Goal: Book appointment/travel/reservation

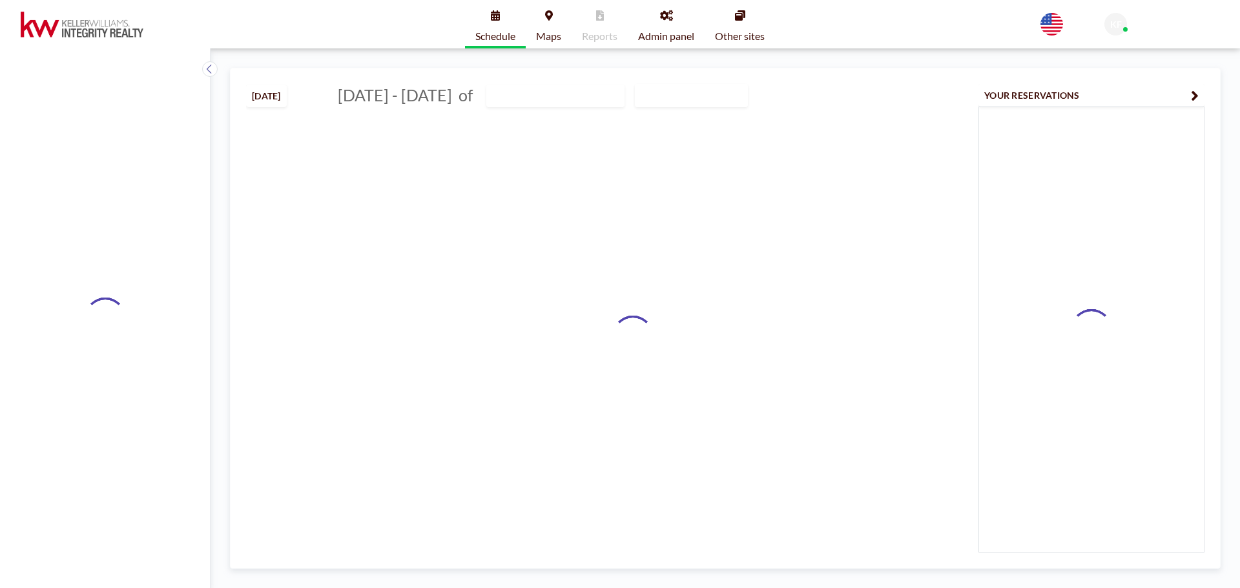
type input "[GEOGRAPHIC_DATA] (2)"
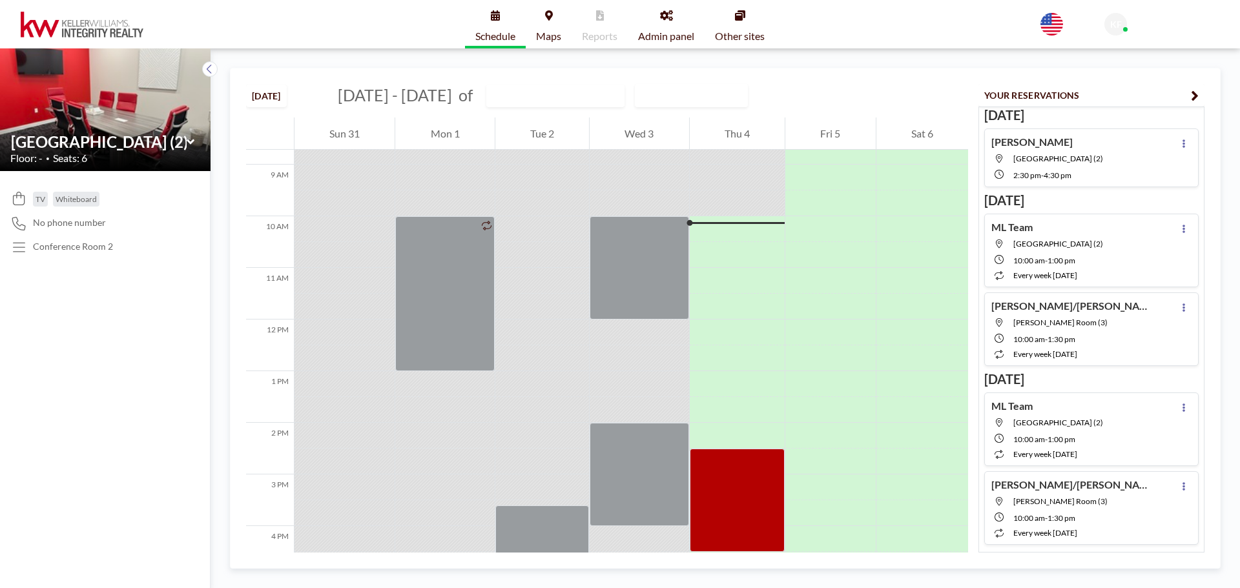
scroll to position [491, 0]
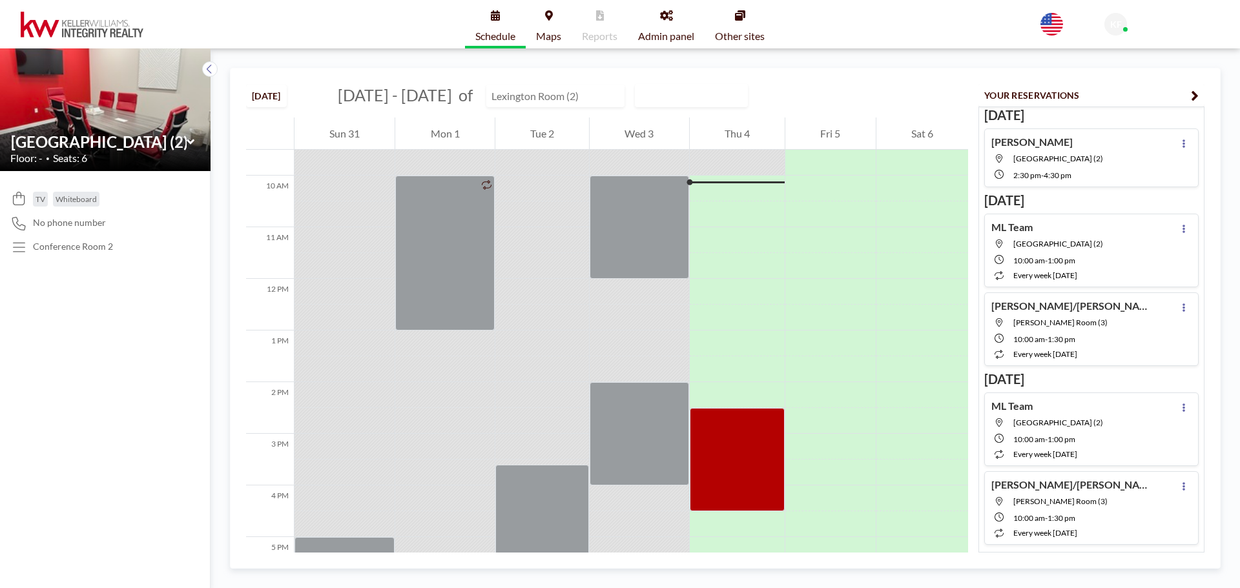
click at [583, 96] on input "text" at bounding box center [549, 95] width 124 height 21
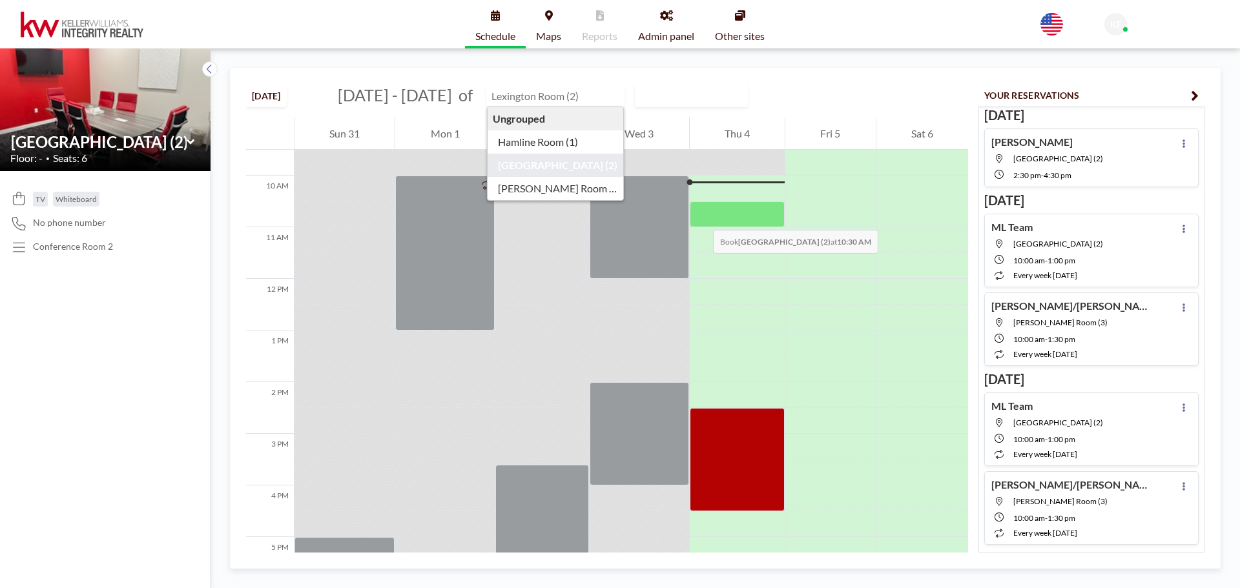
type input "[GEOGRAPHIC_DATA] (2)"
click at [700, 217] on div at bounding box center [737, 215] width 95 height 26
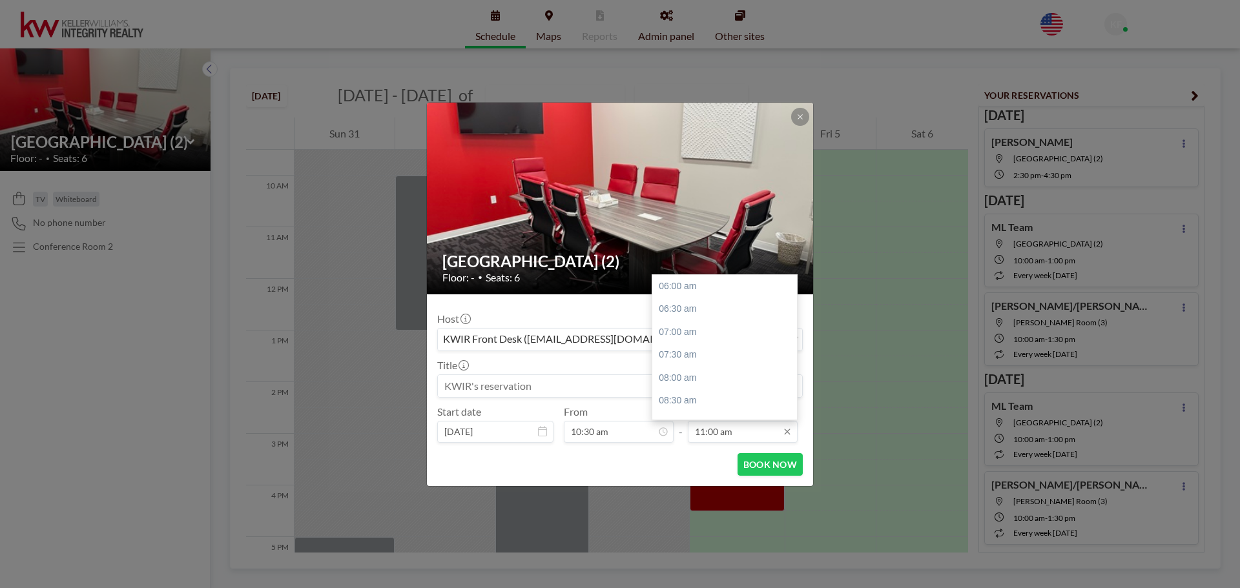
scroll to position [230, 0]
click at [727, 433] on input "11:00 am" at bounding box center [743, 432] width 110 height 22
click at [701, 381] on div "01:00 pm" at bounding box center [727, 378] width 151 height 23
type input "01:00 pm"
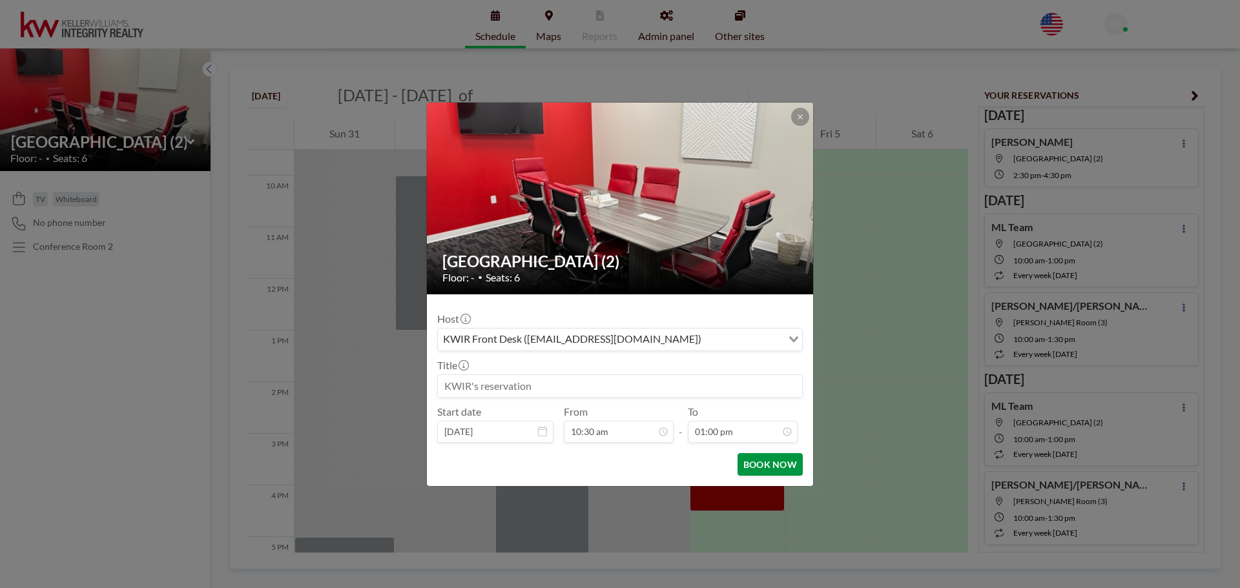
click at [769, 468] on button "BOOK NOW" at bounding box center [770, 464] width 65 height 23
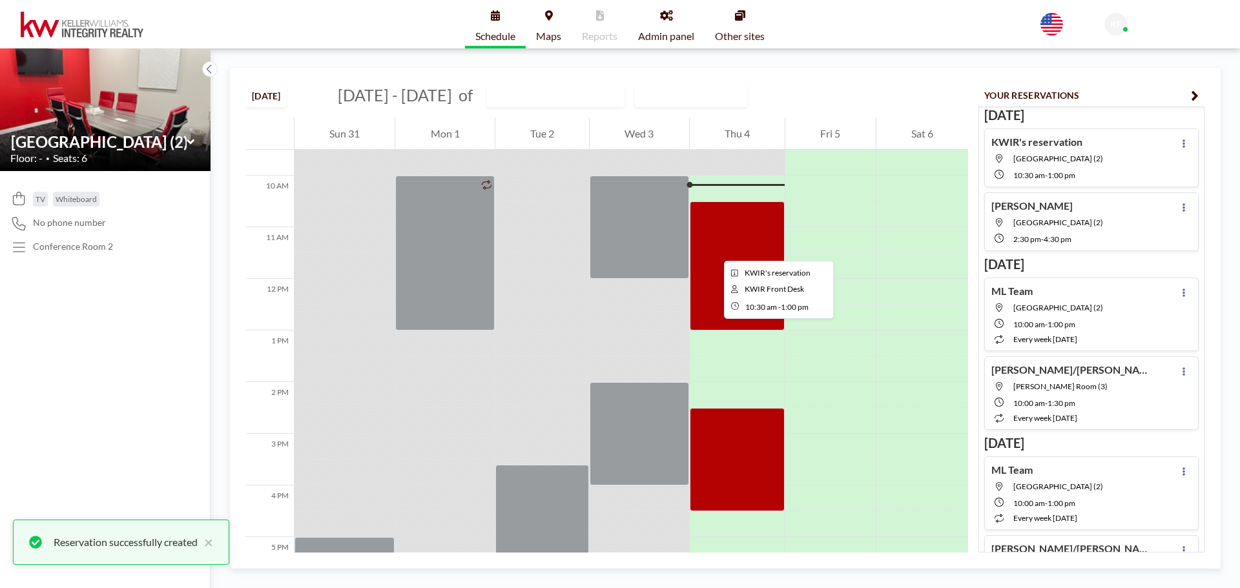
click at [714, 249] on div at bounding box center [737, 266] width 95 height 129
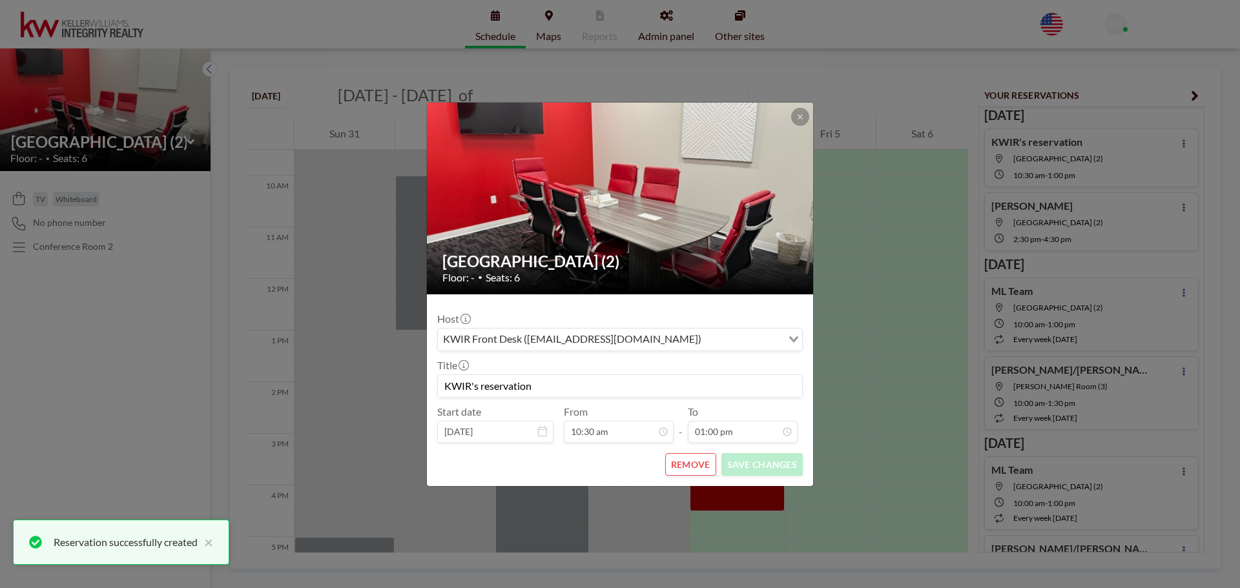
click at [513, 391] on input "KWIR's reservation" at bounding box center [620, 386] width 364 height 22
drag, startPoint x: 540, startPoint y: 386, endPoint x: 393, endPoint y: 377, distance: 146.9
click at [393, 377] on div "[GEOGRAPHIC_DATA] (2) Floor: - • Seats: 6 Host KWIR Front Desk ([EMAIL_ADDRESS]…" at bounding box center [620, 294] width 1240 height 588
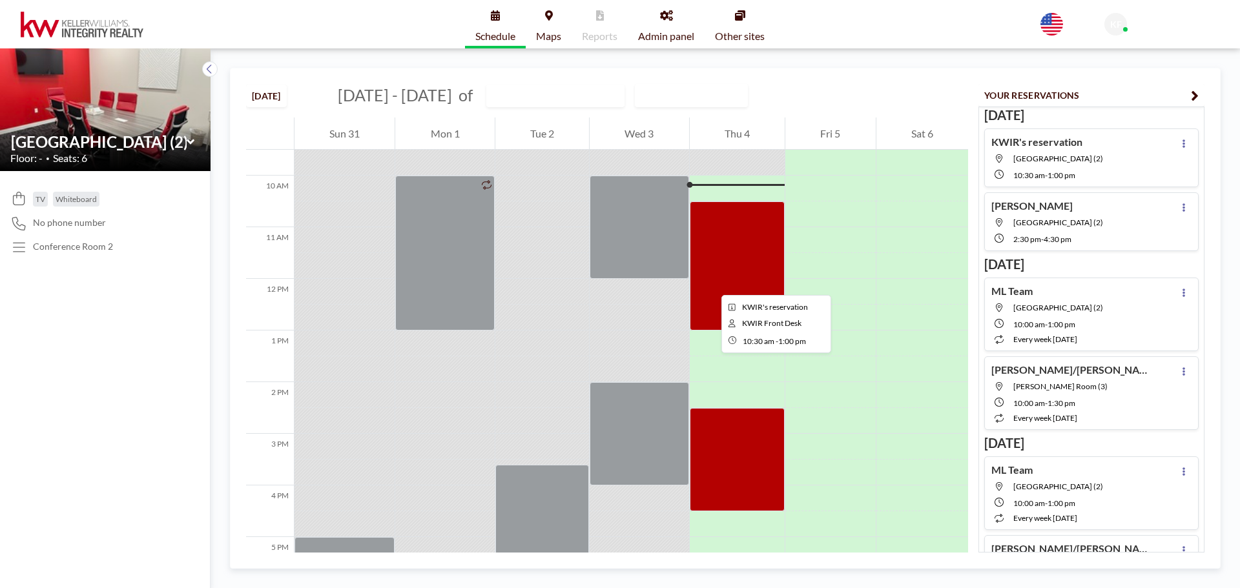
click at [734, 245] on div at bounding box center [737, 266] width 95 height 129
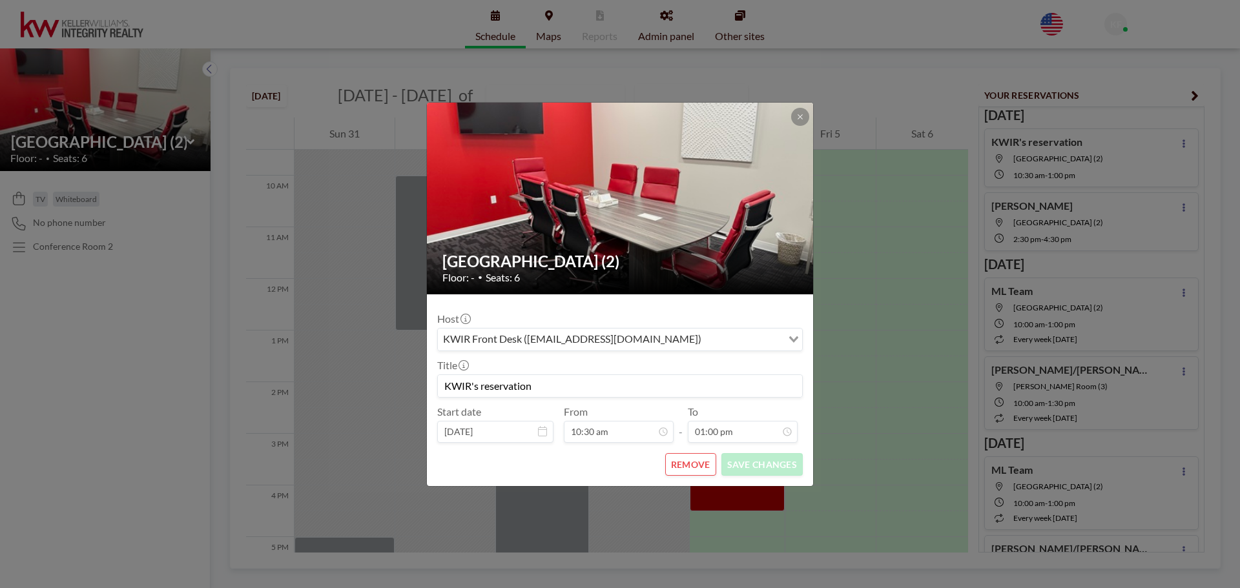
click at [536, 385] on input "KWIR's reservation" at bounding box center [620, 386] width 364 height 22
type input "[PERSON_NAME]"
click at [769, 468] on button "SAVE CHANGES" at bounding box center [761, 464] width 81 height 23
